Goal: Information Seeking & Learning: Learn about a topic

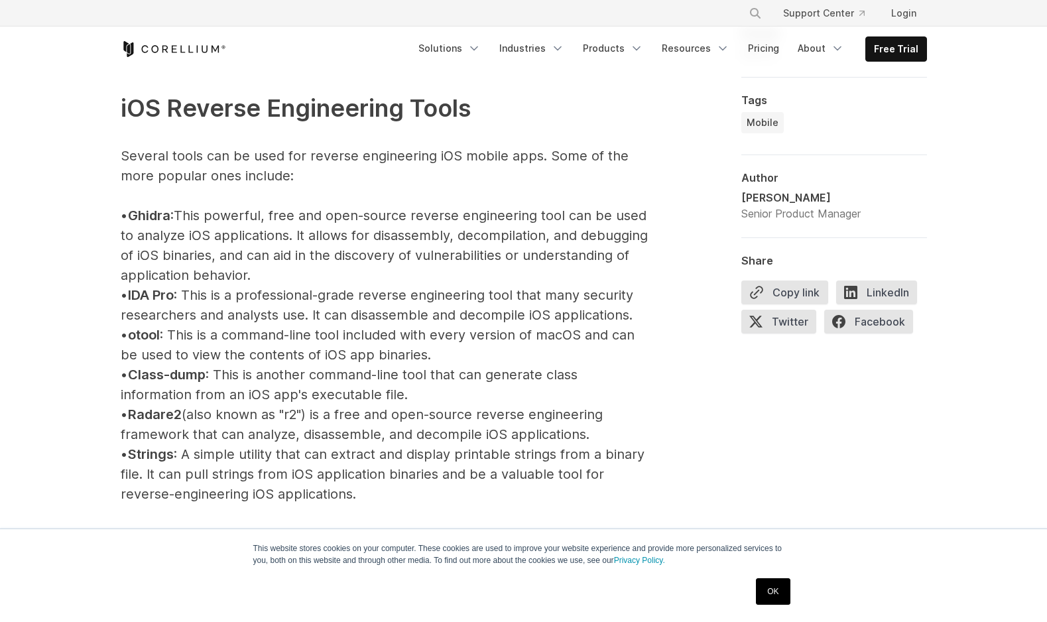
scroll to position [1467, 0]
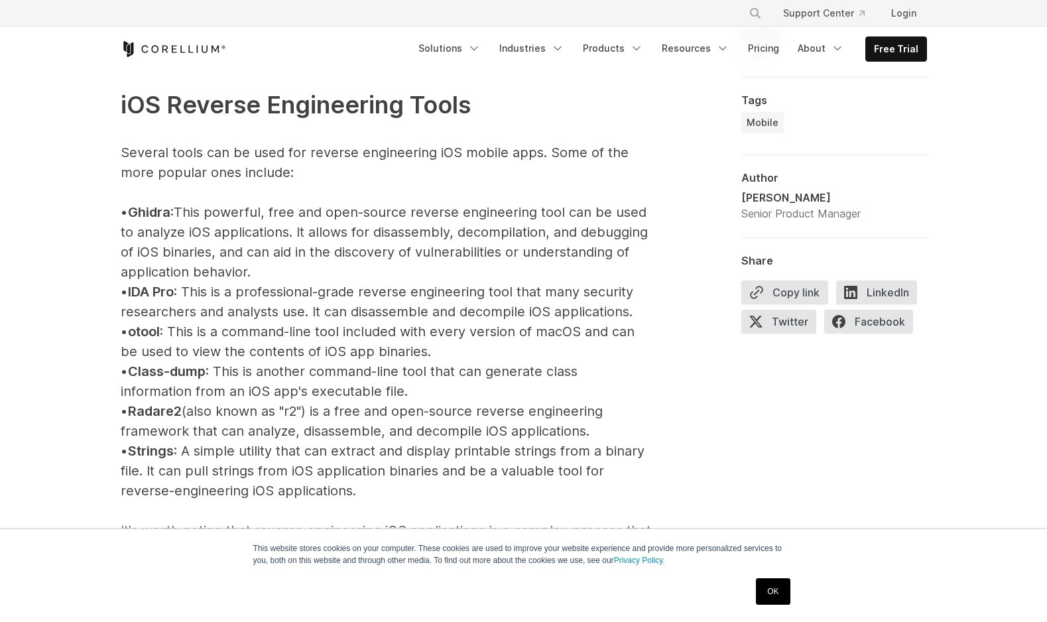
click at [406, 269] on p "iOS Reverse Engineering Tools Several tools can be used for reverse engineering…" at bounding box center [386, 490] width 530 height 887
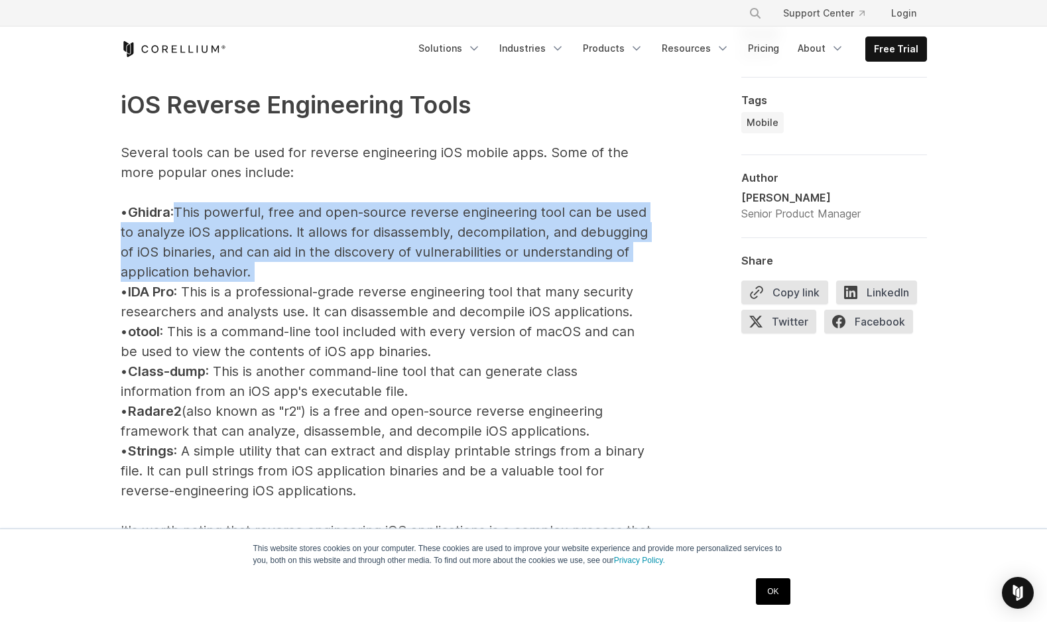
click at [406, 269] on p "iOS Reverse Engineering Tools Several tools can be used for reverse engineering…" at bounding box center [386, 490] width 530 height 887
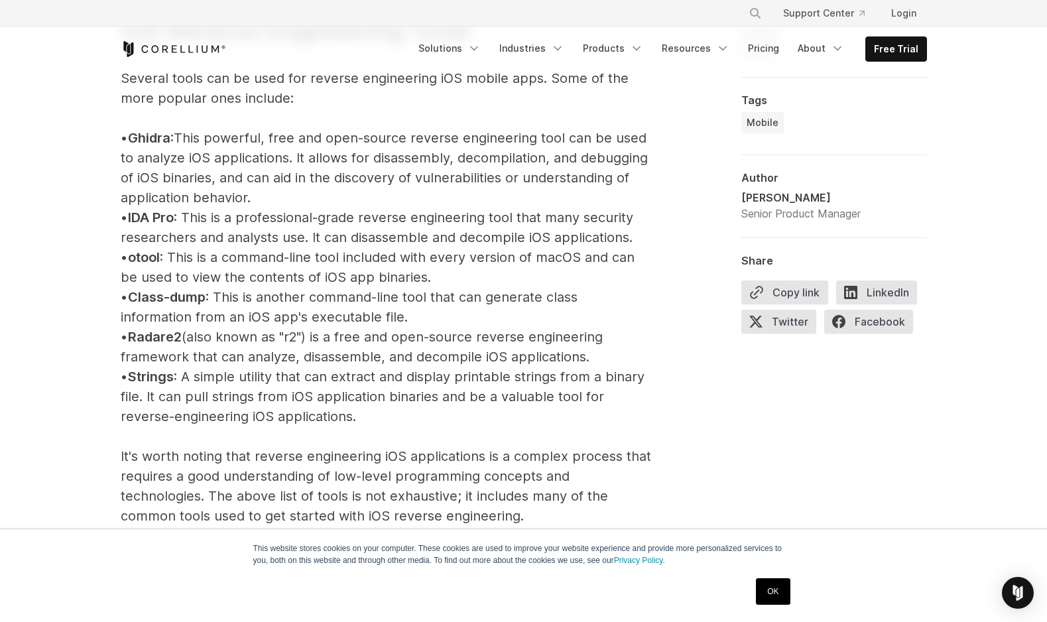
scroll to position [1544, 0]
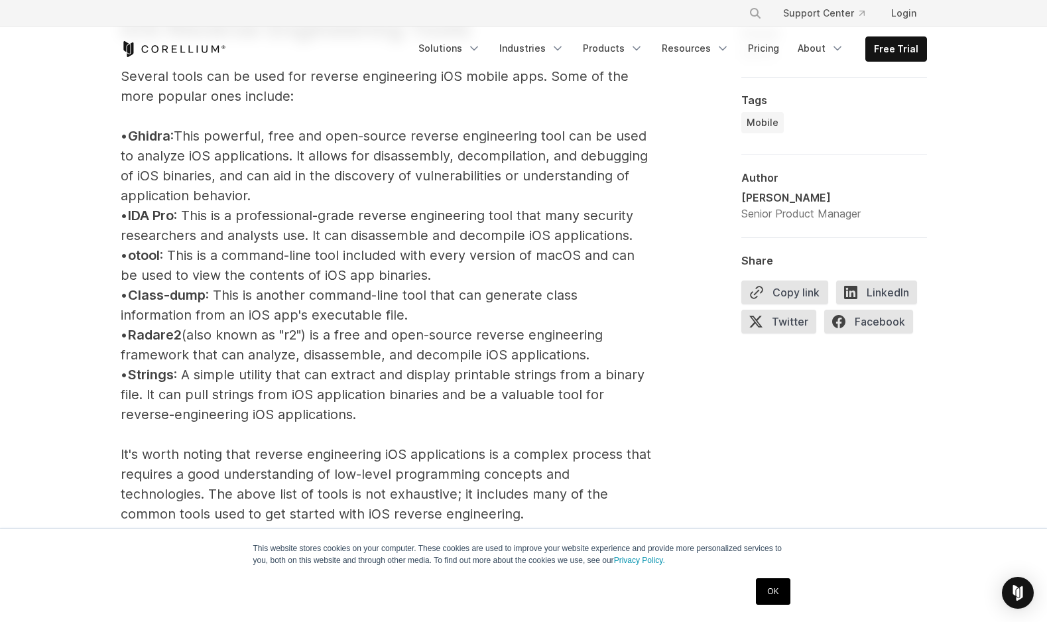
click at [361, 231] on p "iOS Reverse Engineering Tools Several tools can be used for reverse engineering…" at bounding box center [386, 414] width 530 height 887
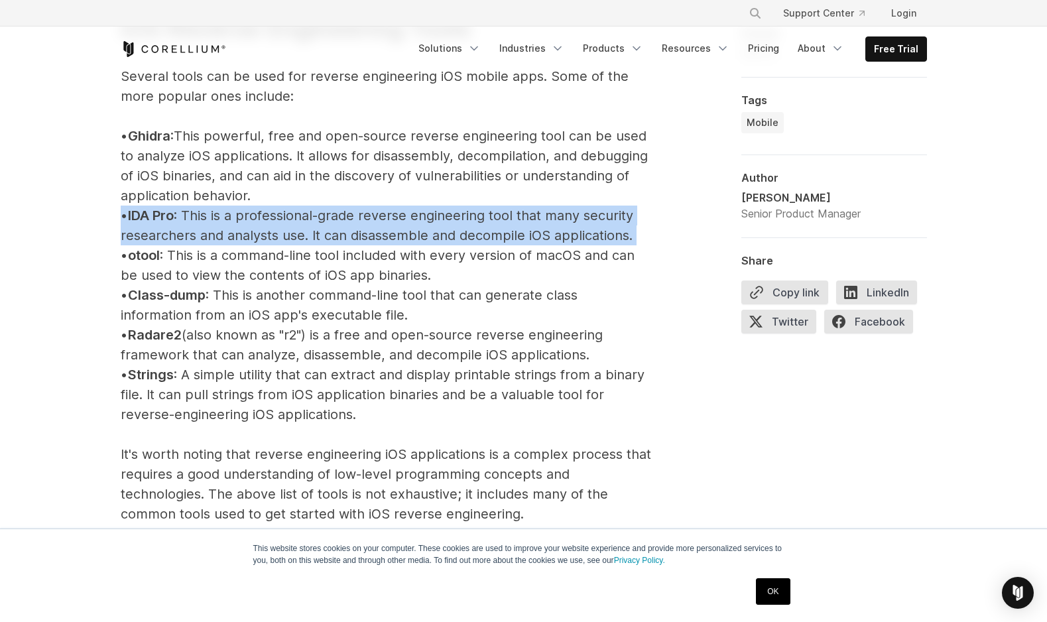
click at [361, 231] on p "iOS Reverse Engineering Tools Several tools can be used for reverse engineering…" at bounding box center [386, 414] width 530 height 887
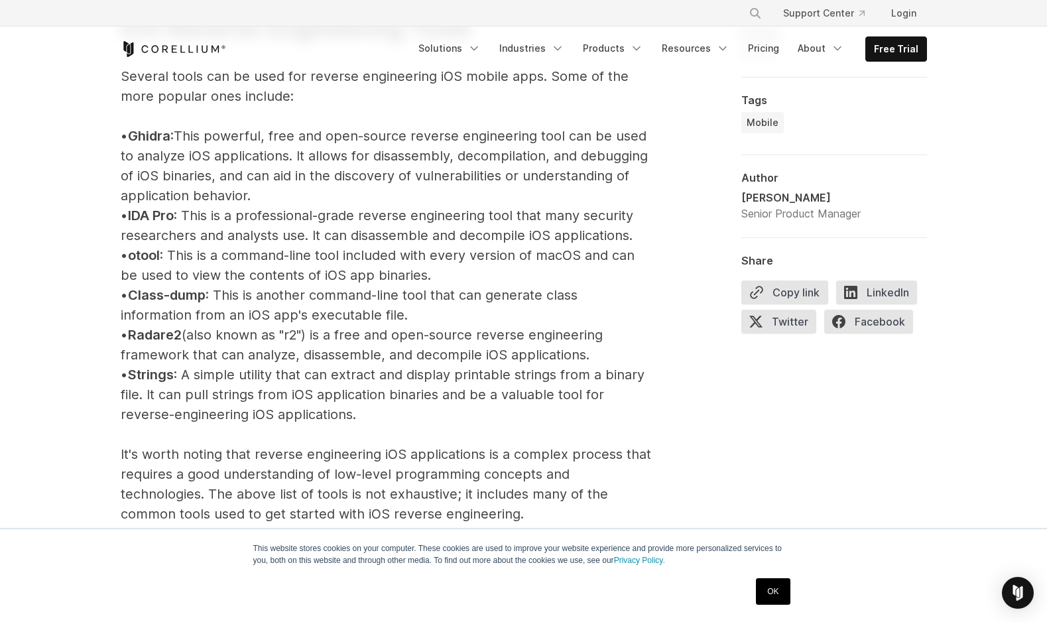
click at [356, 262] on p "iOS Reverse Engineering Tools Several tools can be used for reverse engineering…" at bounding box center [386, 414] width 530 height 887
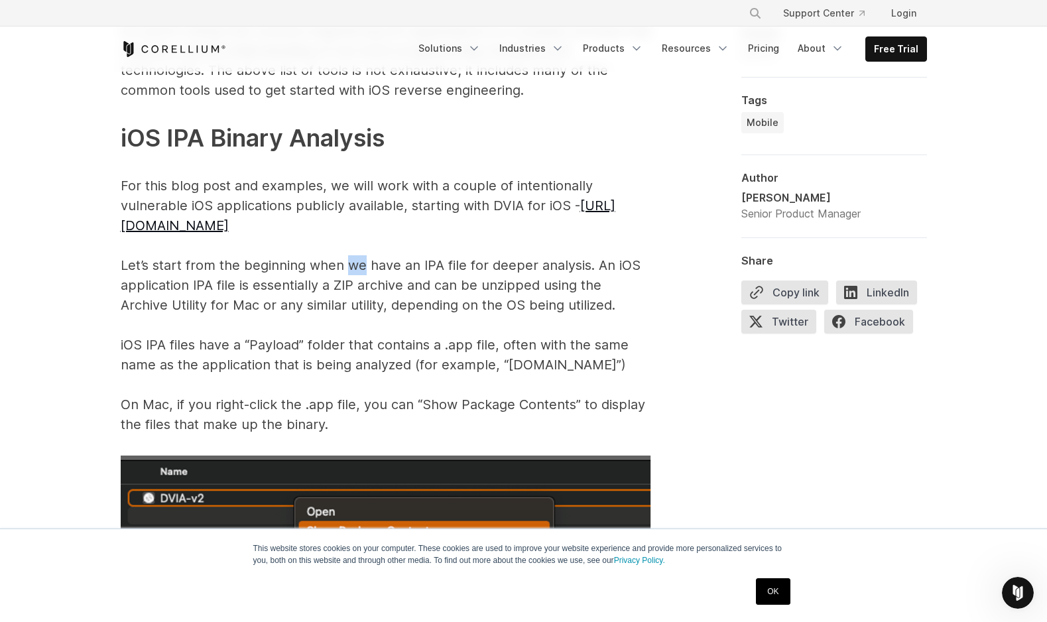
scroll to position [1968, 0]
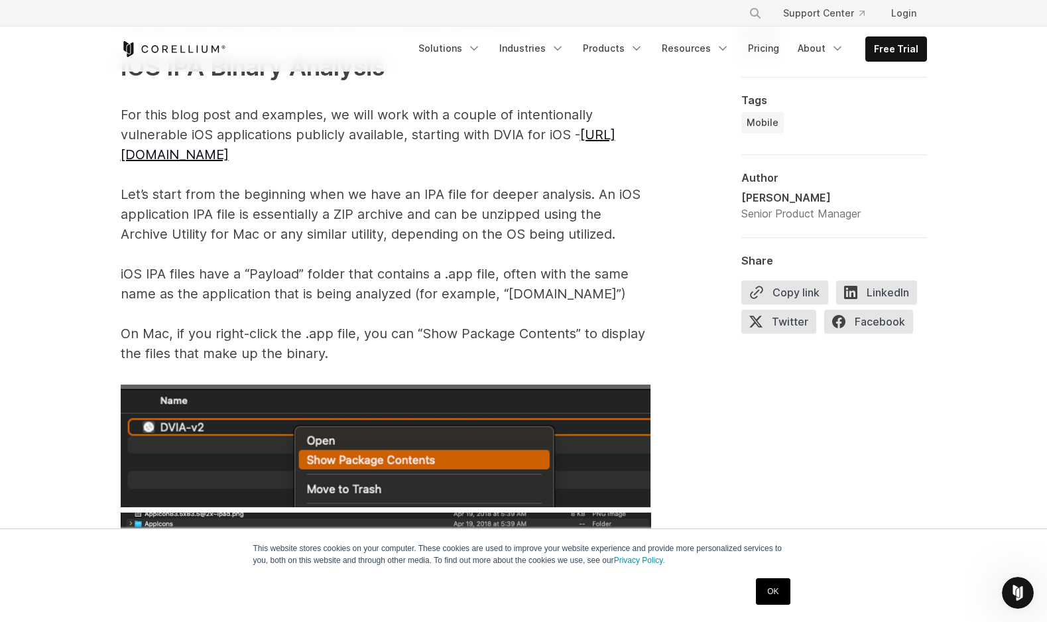
scroll to position [2041, 0]
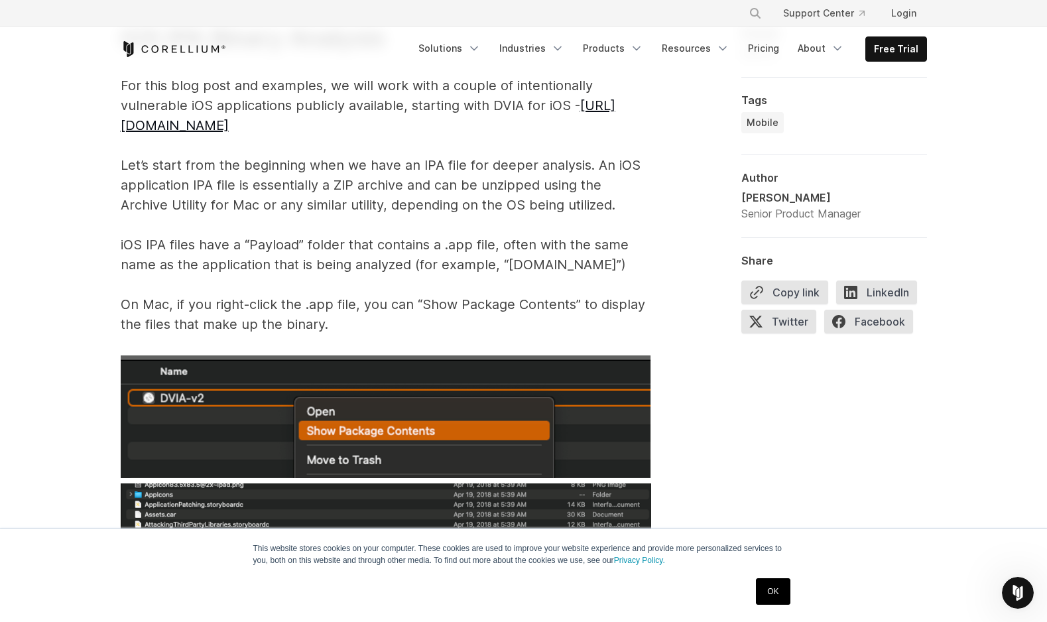
scroll to position [2074, 0]
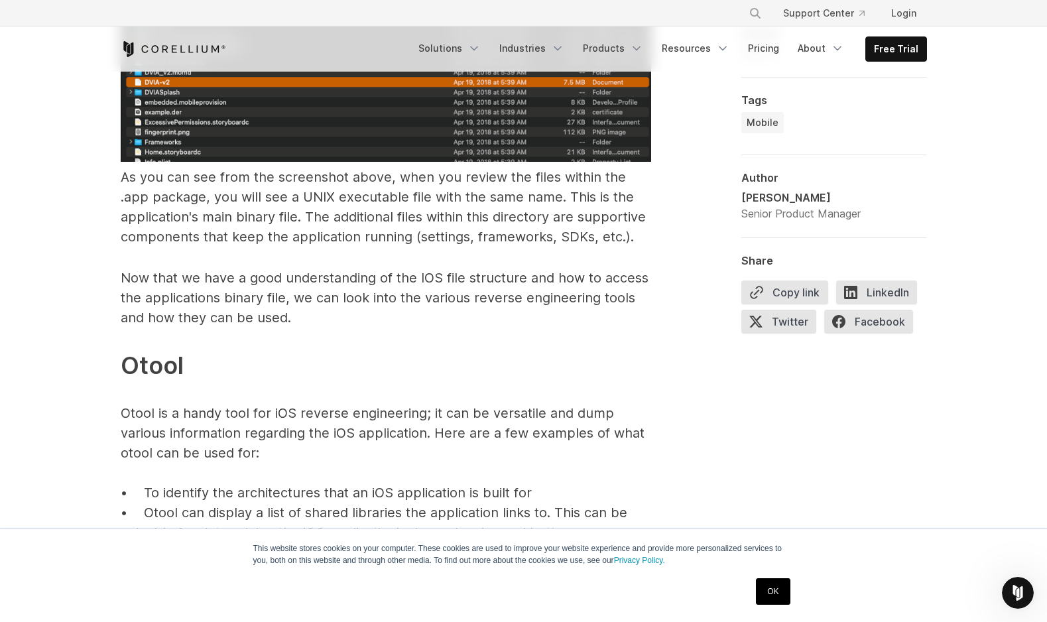
scroll to position [2601, 0]
